Goal: Task Accomplishment & Management: Use online tool/utility

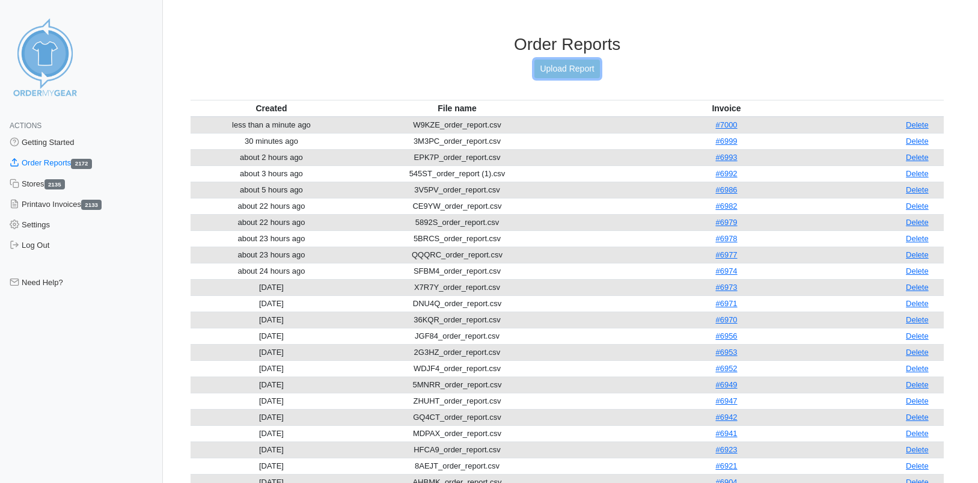
click at [551, 72] on link "Upload Report" at bounding box center [567, 69] width 65 height 19
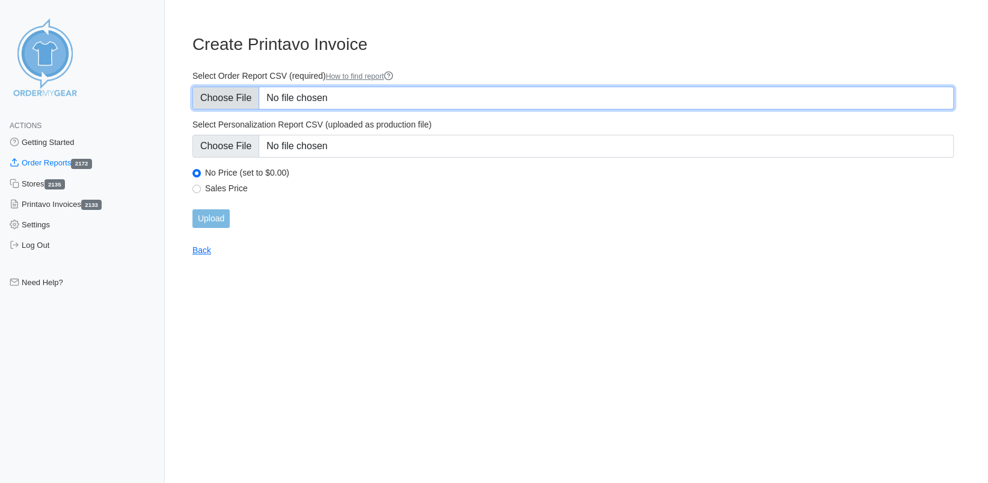
click at [218, 90] on input "Select Order Report CSV (required) How to find report" at bounding box center [572, 98] width 761 height 23
type input "C:\fakepath\B3D9S_order_report.csv"
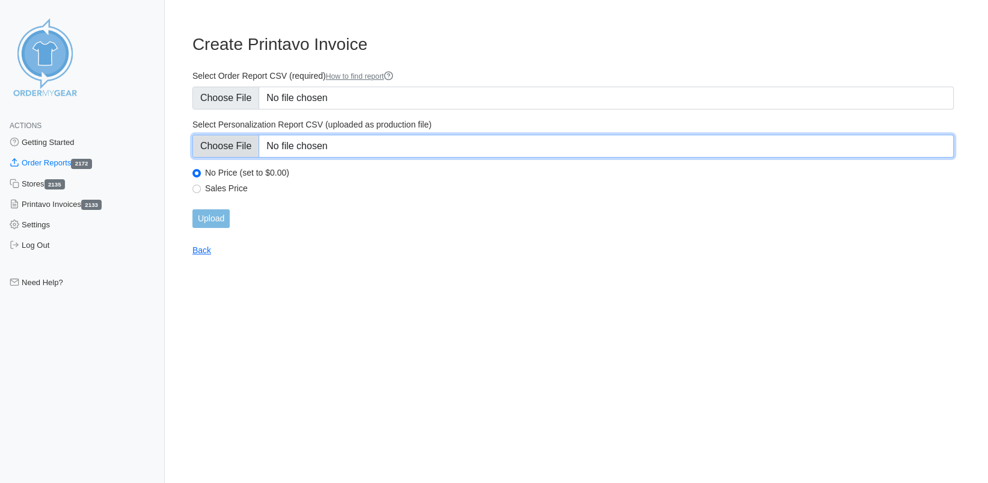
click at [212, 146] on input "Select Personalization Report CSV (uploaded as production file)" at bounding box center [572, 146] width 761 height 23
type input "C:\fakepath\B3D9S_personalization_report.csv"
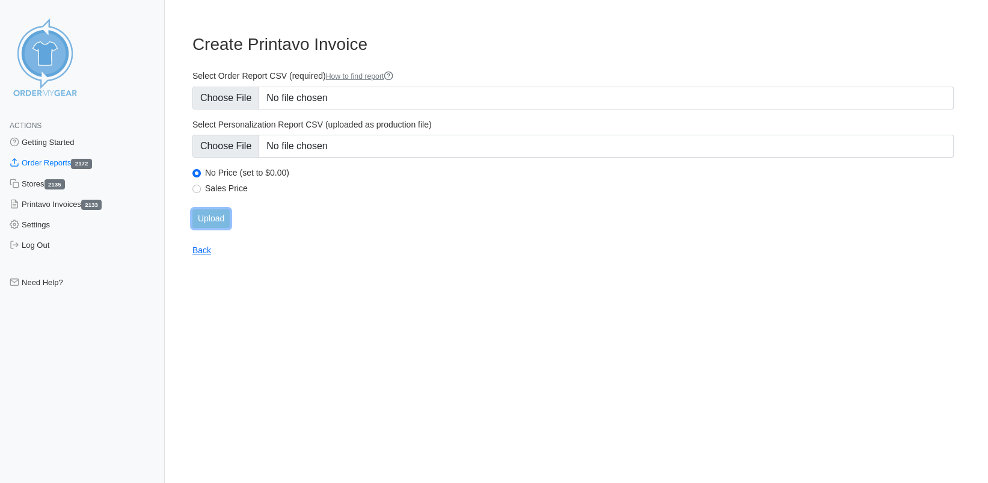
click at [210, 216] on input "Upload" at bounding box center [210, 218] width 37 height 19
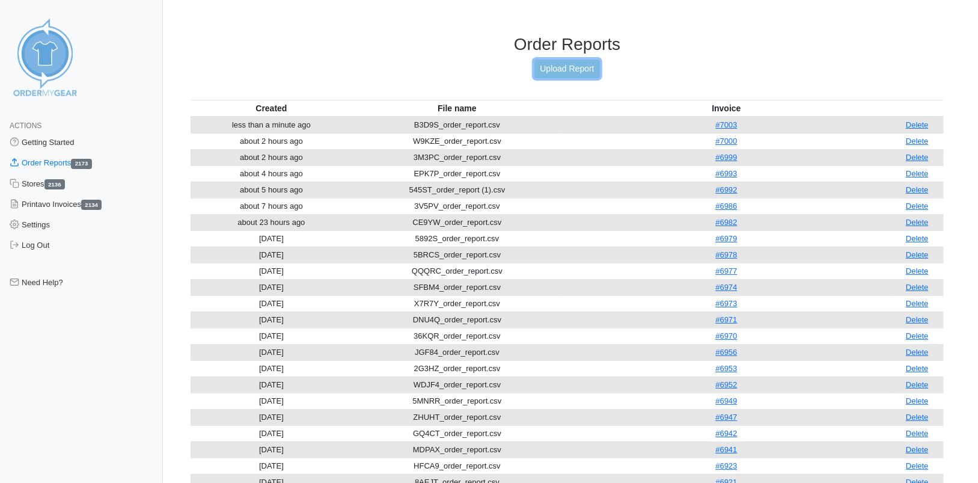
click at [546, 70] on link "Upload Report" at bounding box center [567, 69] width 65 height 19
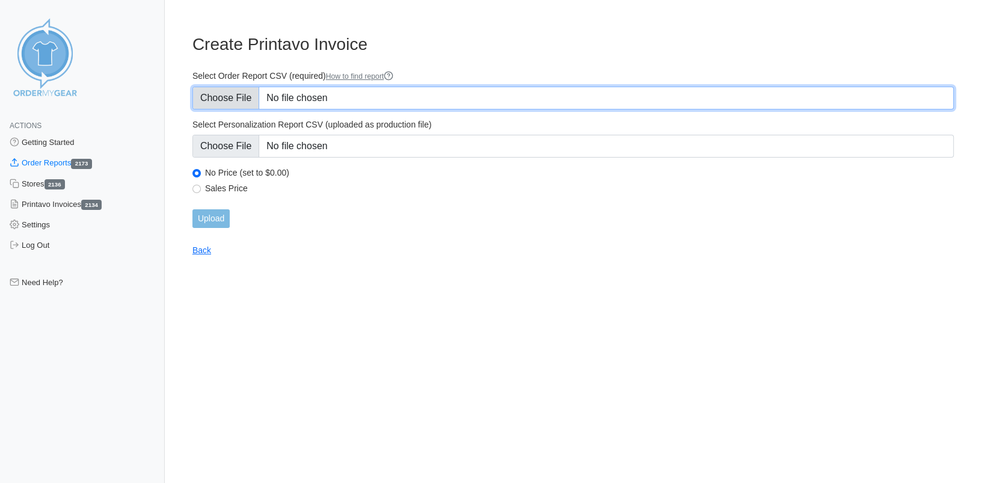
click at [222, 97] on input "Select Order Report CSV (required) How to find report" at bounding box center [572, 98] width 761 height 23
type input "C:\fakepath\RU786_order_report.csv"
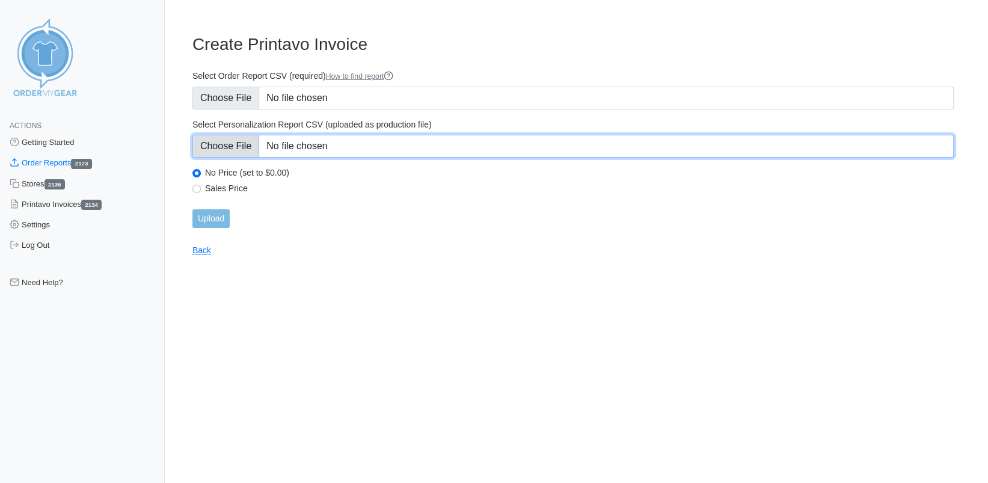
click at [233, 149] on input "Select Personalization Report CSV (uploaded as production file)" at bounding box center [572, 146] width 761 height 23
type input "C:\fakepath\RU786_personalization_report.csv"
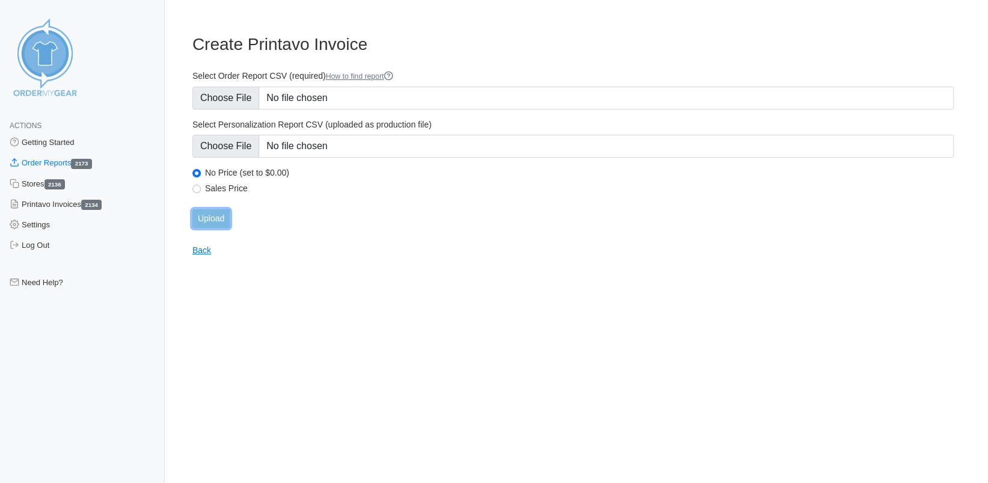
click at [206, 215] on input "Upload" at bounding box center [210, 218] width 37 height 19
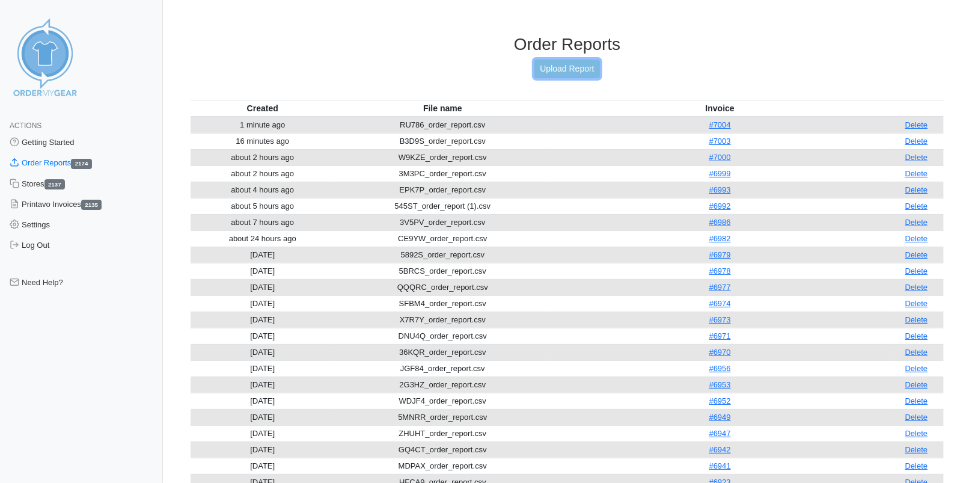
click at [556, 67] on link "Upload Report" at bounding box center [567, 69] width 65 height 19
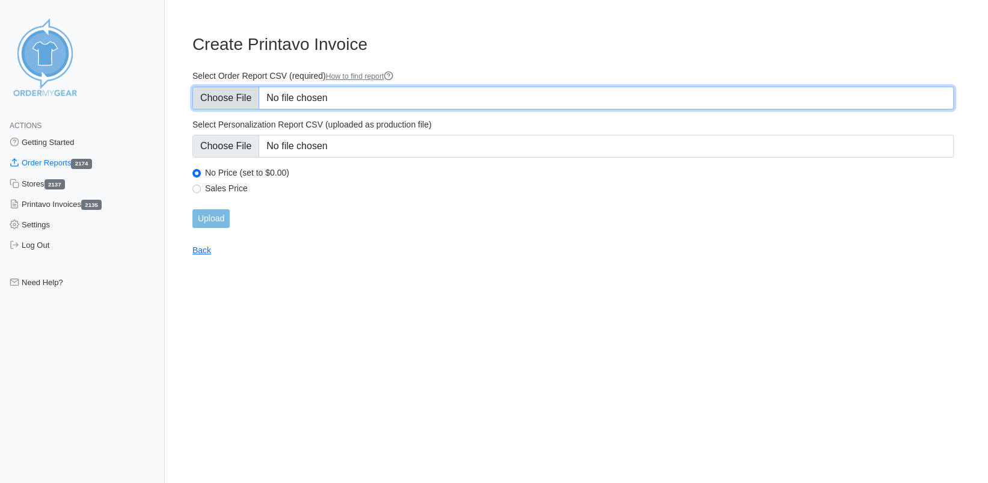
click at [222, 99] on input "Select Order Report CSV (required) How to find report" at bounding box center [572, 98] width 761 height 23
type input "C:\fakepath\NQ6AB_order_report.csv"
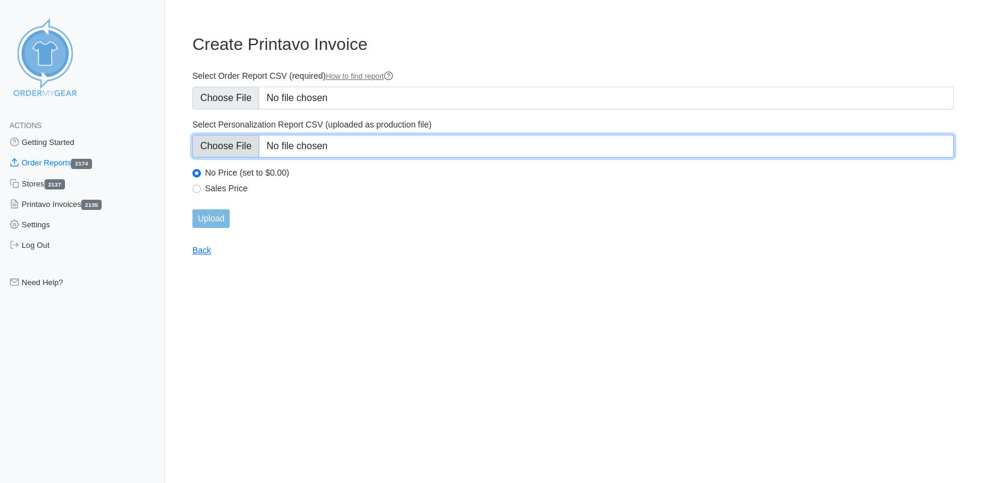
click at [219, 146] on input "Select Personalization Report CSV (uploaded as production file)" at bounding box center [572, 146] width 761 height 23
type input "C:\fakepath\NQ6AB_personalization_report.csv"
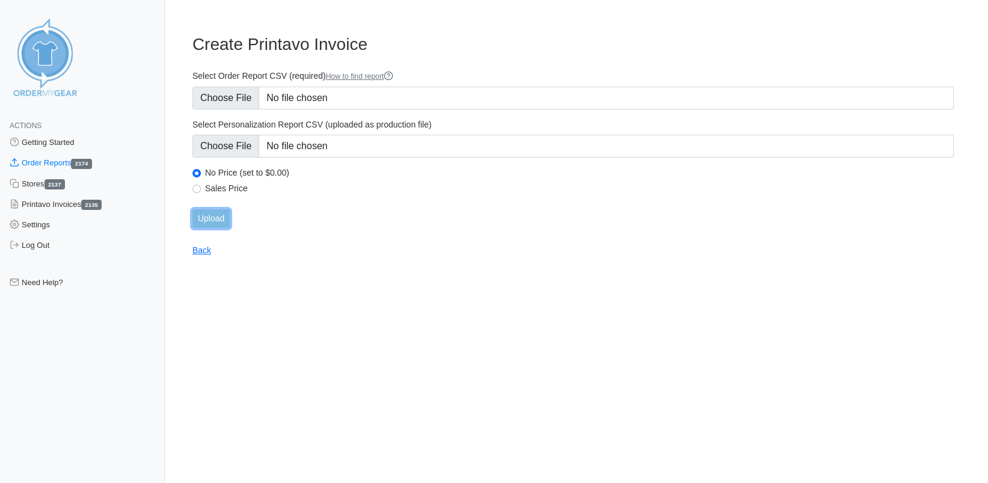
click at [212, 219] on input "Upload" at bounding box center [210, 218] width 37 height 19
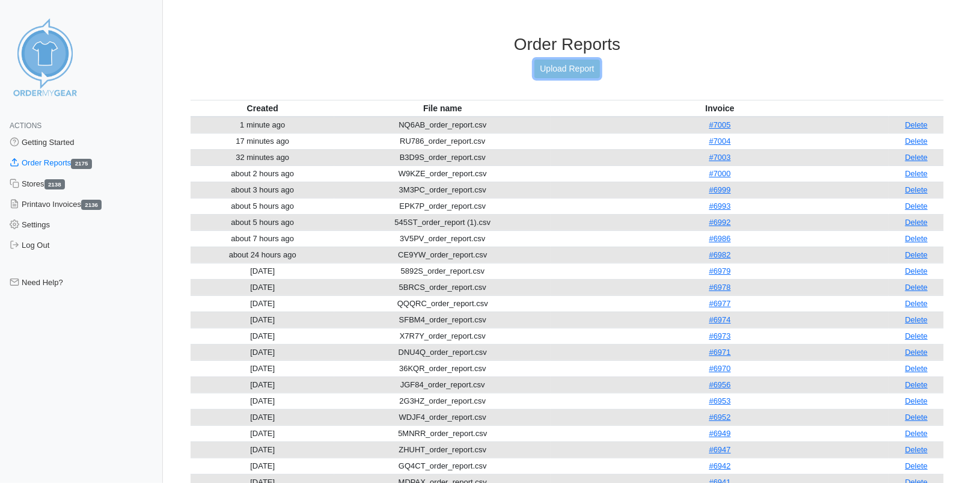
click at [559, 69] on link "Upload Report" at bounding box center [567, 69] width 65 height 19
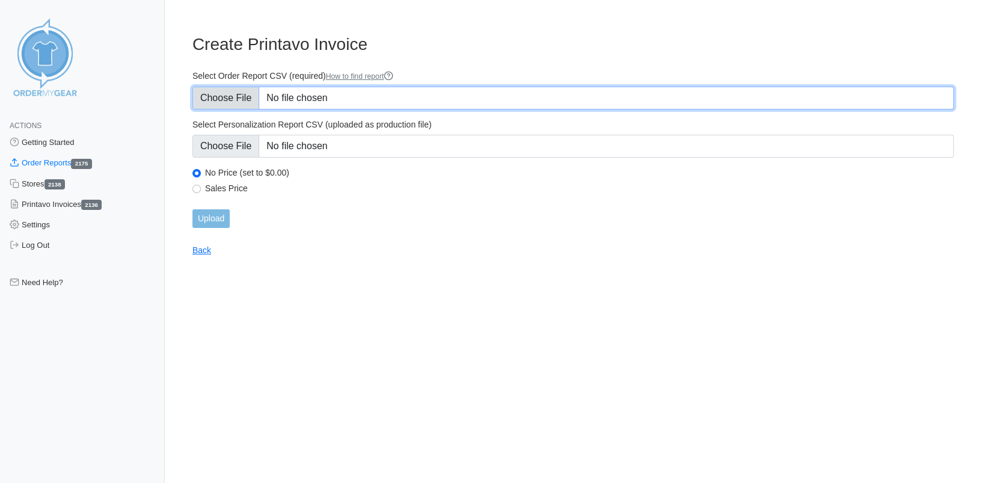
click at [239, 99] on input "Select Order Report CSV (required) How to find report" at bounding box center [572, 98] width 761 height 23
type input "C:\fakepath\PNKZ2_order_report.csv"
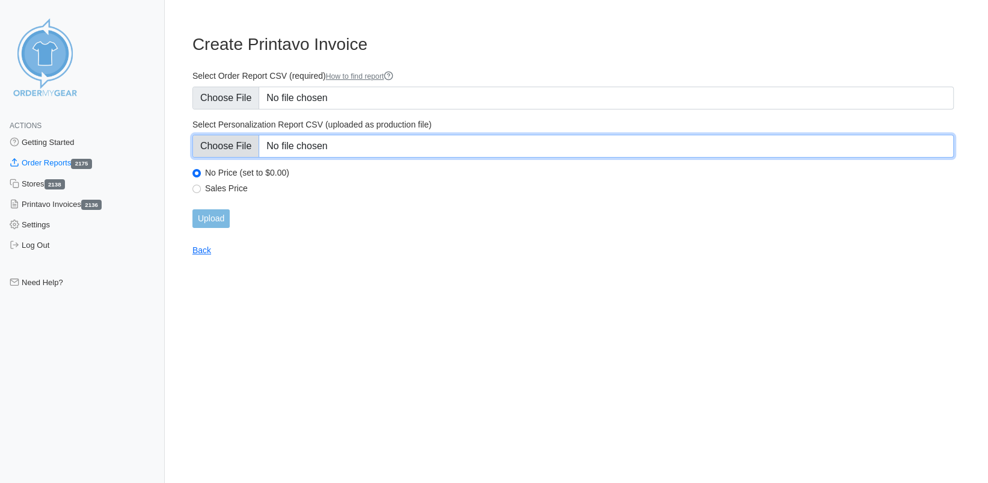
click at [247, 146] on input "Select Personalization Report CSV (uploaded as production file)" at bounding box center [572, 146] width 761 height 23
type input "C:\fakepath\PNKZ2_personalization_report.csv"
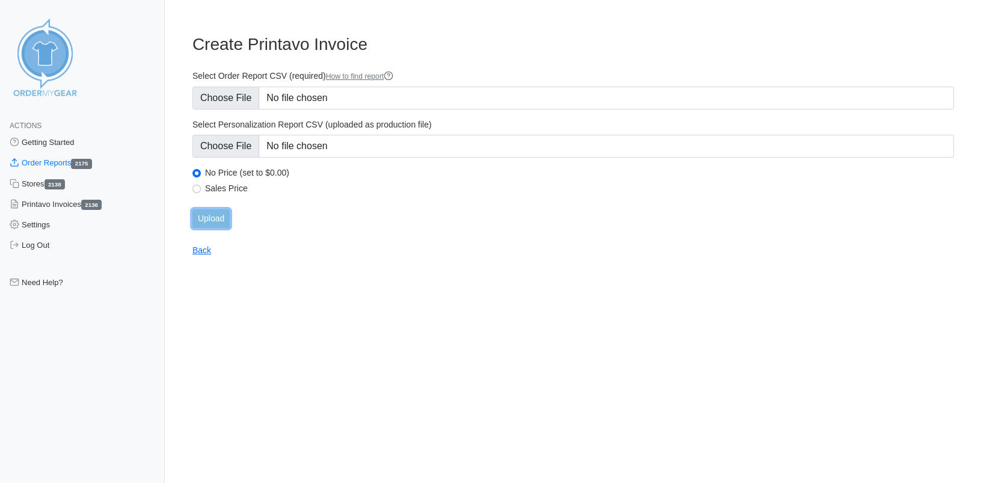
click at [209, 222] on input "Upload" at bounding box center [210, 218] width 37 height 19
